Goal: Information Seeking & Learning: Learn about a topic

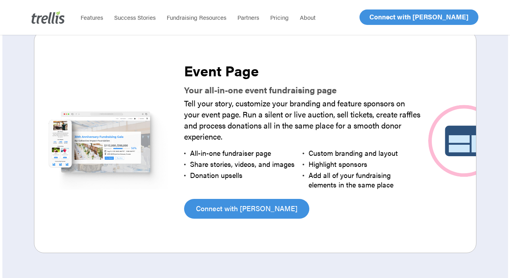
scroll to position [1389, 0]
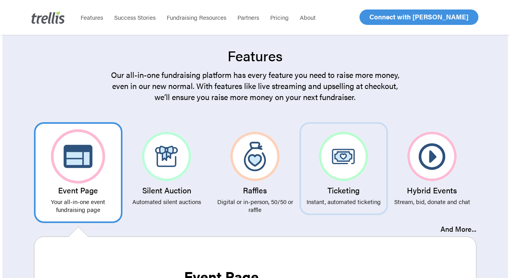
click at [342, 152] on img at bounding box center [343, 156] width 49 height 49
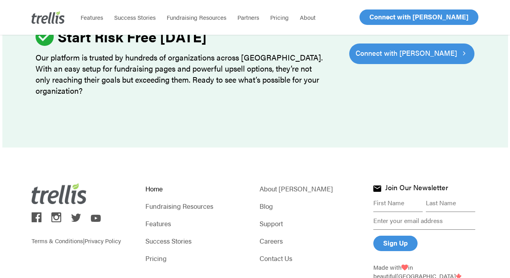
scroll to position [2454, 0]
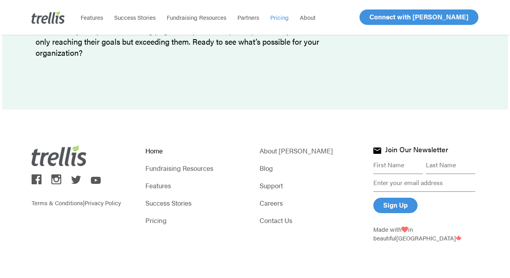
click at [289, 15] on span "Pricing" at bounding box center [279, 17] width 19 height 8
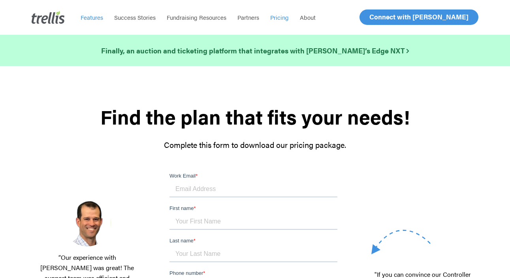
click at [103, 19] on span "Features" at bounding box center [92, 17] width 23 height 8
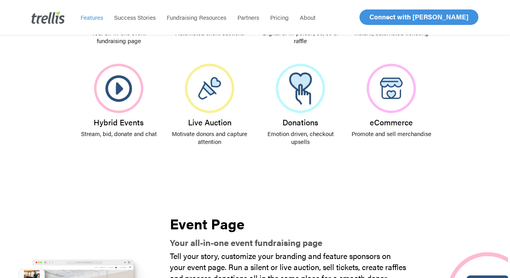
scroll to position [421, 0]
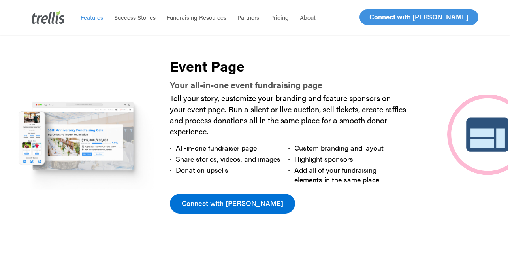
click at [179, 205] on link "Connect with [PERSON_NAME]" at bounding box center [232, 204] width 125 height 20
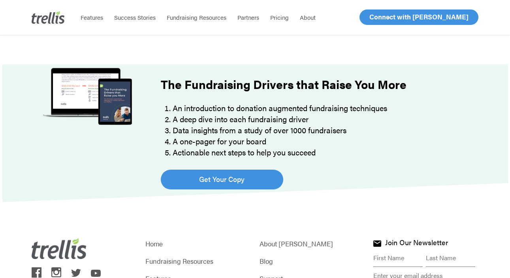
scroll to position [659, 0]
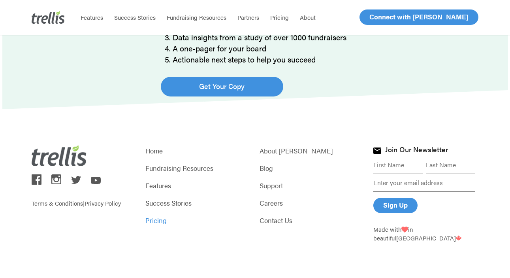
click at [160, 216] on link "Pricing" at bounding box center [197, 220] width 105 height 11
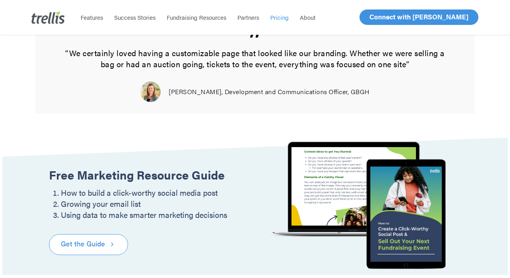
scroll to position [1022, 0]
